Goal: Find contact information: Find contact information

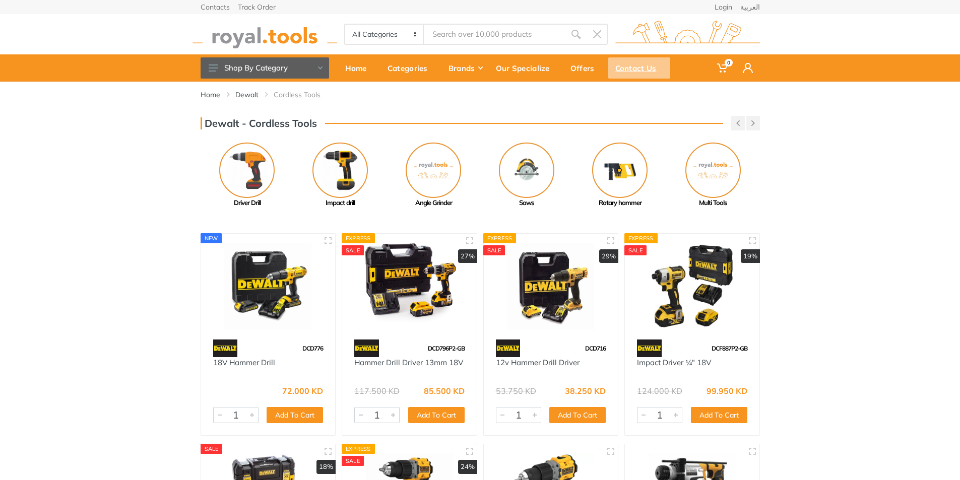
click at [641, 66] on div "Contact Us" at bounding box center [639, 67] width 62 height 21
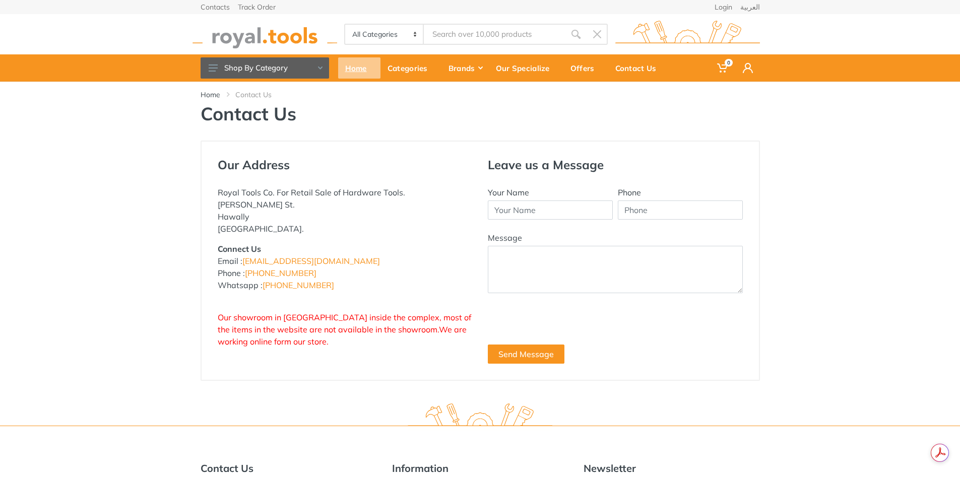
click at [361, 68] on div "Home" at bounding box center [359, 67] width 42 height 21
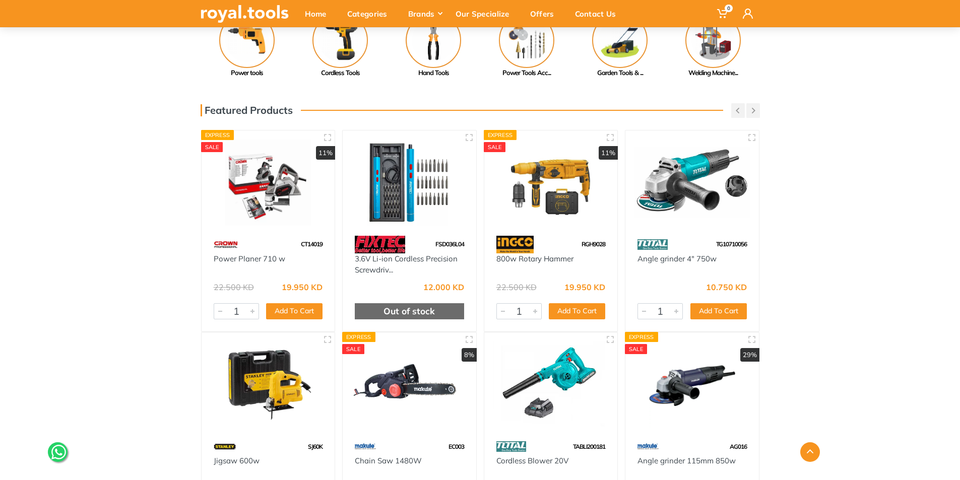
scroll to position [268, 0]
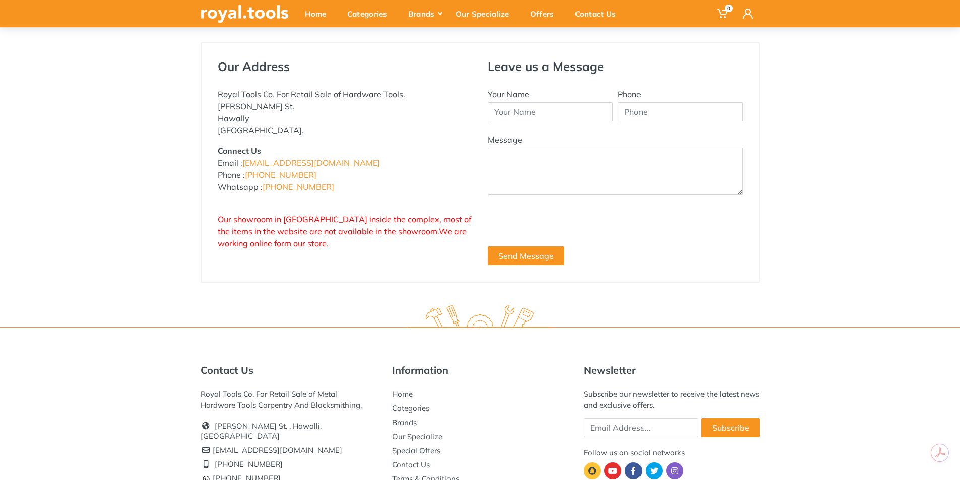
scroll to position [151, 0]
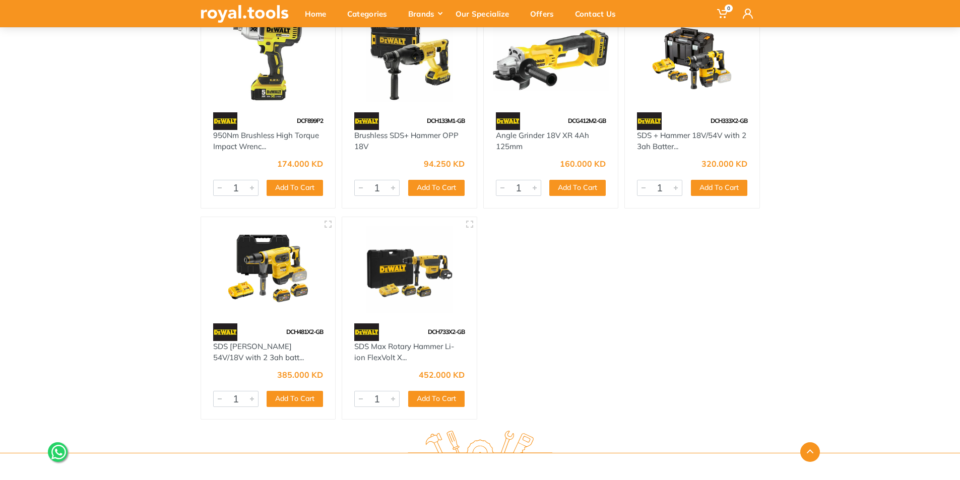
scroll to position [1291, 0]
